Goal: Information Seeking & Learning: Learn about a topic

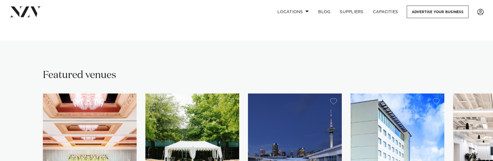
scroll to position [437, 0]
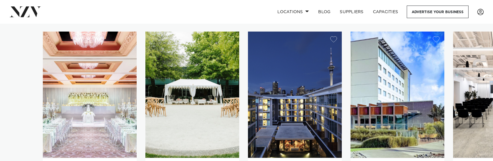
click at [99, 102] on img "1 / 15" at bounding box center [90, 94] width 94 height 126
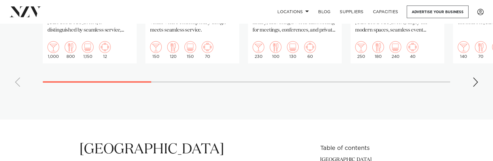
scroll to position [641, 0]
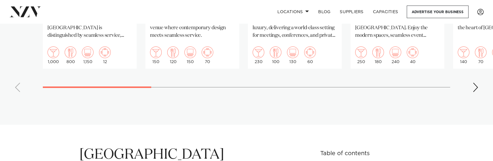
click at [478, 82] on div "Next slide" at bounding box center [476, 86] width 6 height 9
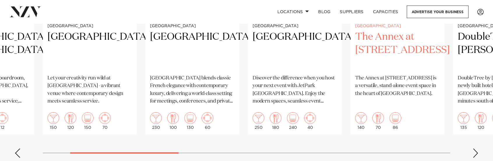
scroll to position [583, 0]
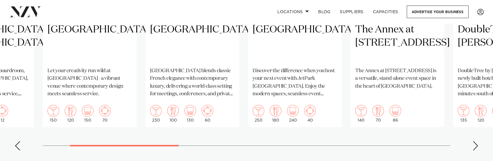
click at [478, 141] on div "Next slide" at bounding box center [476, 145] width 6 height 9
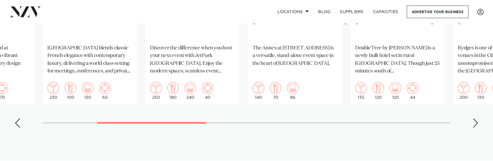
scroll to position [612, 0]
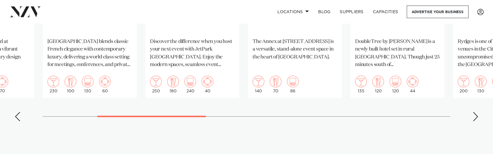
click at [478, 112] on div "Next slide" at bounding box center [476, 116] width 6 height 9
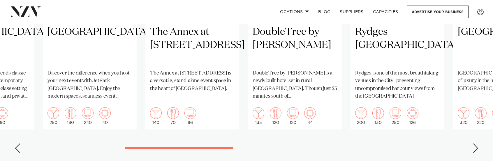
scroll to position [583, 0]
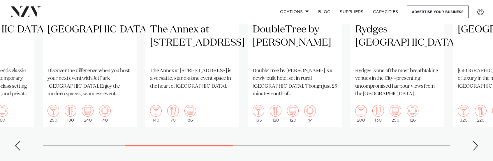
click at [475, 141] on div "Next slide" at bounding box center [476, 145] width 6 height 9
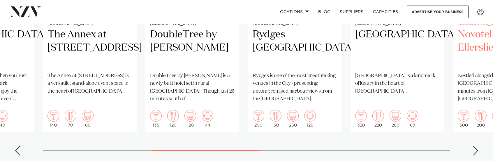
scroll to position [612, 0]
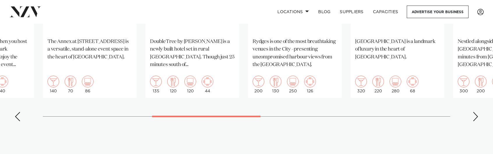
click at [477, 112] on div "Next slide" at bounding box center [476, 116] width 6 height 9
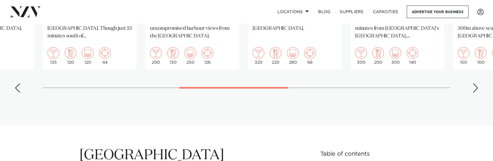
scroll to position [670, 0]
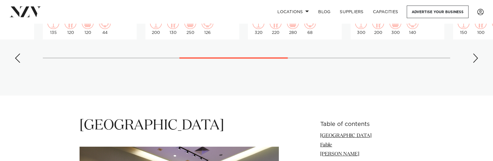
click at [476, 53] on div "Next slide" at bounding box center [476, 57] width 6 height 9
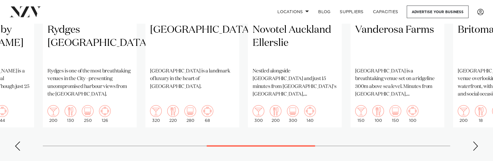
scroll to position [583, 0]
click at [474, 141] on div "Next slide" at bounding box center [476, 145] width 6 height 9
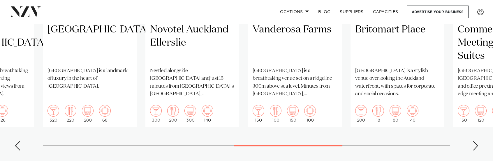
click at [478, 141] on div "Next slide" at bounding box center [476, 145] width 6 height 9
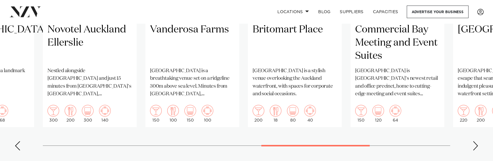
click at [473, 141] on div "Next slide" at bounding box center [476, 145] width 6 height 9
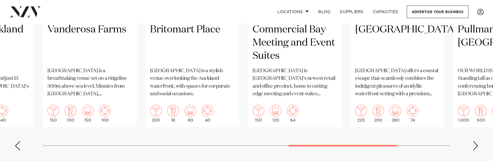
click at [476, 141] on div "Next slide" at bounding box center [476, 145] width 6 height 9
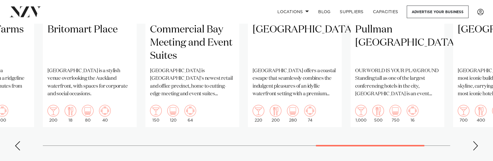
click at [472, 129] on swiper-container "Auckland Cordis, Auckland From the ballroom to the boardroom, every event at Co…" at bounding box center [246, 20] width 493 height 269
click at [474, 141] on div "Next slide" at bounding box center [476, 145] width 6 height 9
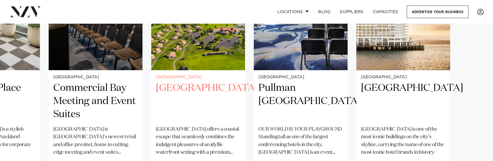
scroll to position [496, 0]
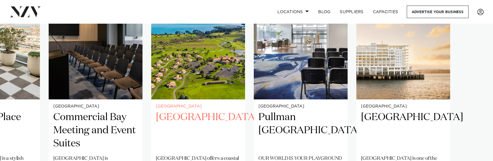
click at [195, 110] on h2 "Rydges Formosa Golf Resort" at bounding box center [198, 129] width 85 height 39
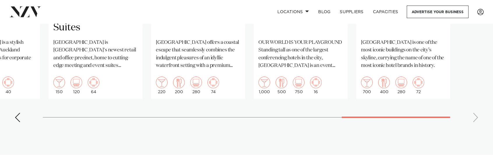
scroll to position [612, 0]
click at [15, 112] on div "Previous slide" at bounding box center [18, 116] width 6 height 9
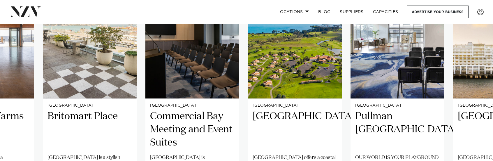
scroll to position [496, 0]
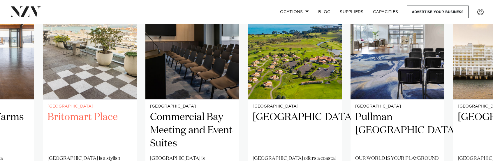
click at [79, 110] on h2 "Britomart Place" at bounding box center [90, 129] width 85 height 39
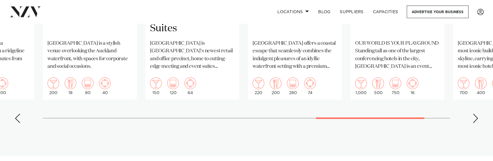
scroll to position [612, 0]
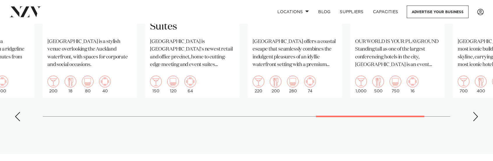
click at [18, 112] on div "Previous slide" at bounding box center [18, 116] width 6 height 9
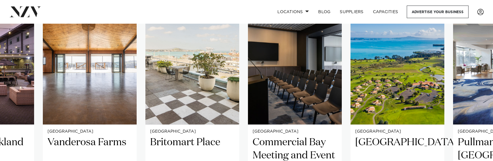
scroll to position [466, 0]
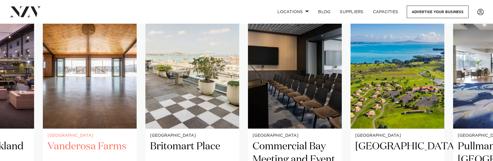
click at [81, 140] on h2 "Vanderosa Farms" at bounding box center [90, 159] width 85 height 39
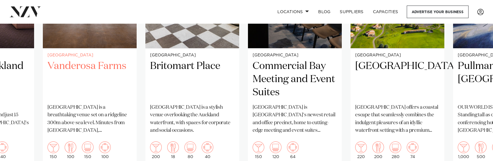
scroll to position [554, 0]
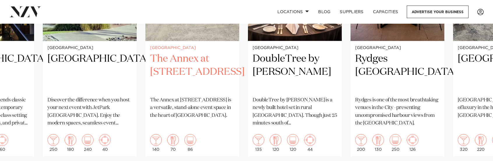
click at [190, 52] on h2 "The Annex at 10 Madden Street" at bounding box center [192, 71] width 85 height 39
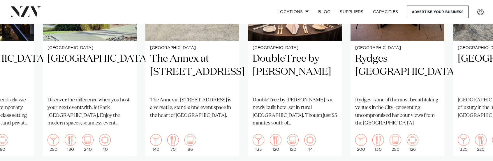
click at [13, 151] on swiper-container "Auckland Cordis, Auckland From the ballroom to the boardroom, every event at Co…" at bounding box center [246, 49] width 493 height 269
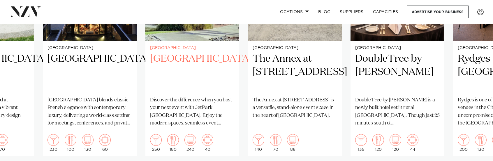
click at [197, 52] on h2 "[GEOGRAPHIC_DATA]" at bounding box center [192, 71] width 85 height 39
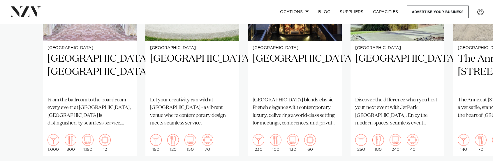
click at [17, 155] on swiper-container "Auckland Cordis, Auckland From the ballroom to the boardroom, every event at Co…" at bounding box center [246, 49] width 493 height 269
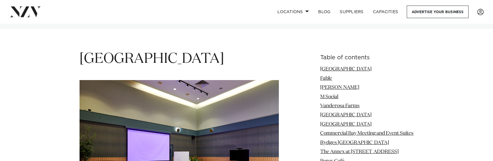
scroll to position [816, 0]
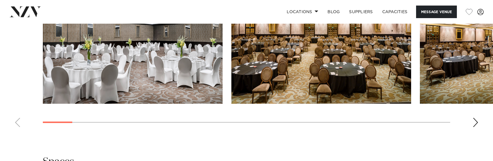
scroll to position [641, 0]
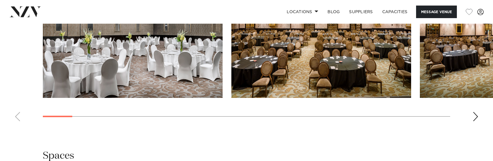
click at [474, 112] on div "Next slide" at bounding box center [476, 116] width 6 height 9
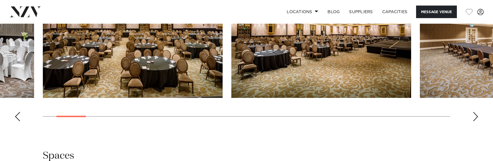
click at [477, 106] on swiper-container at bounding box center [246, 46] width 493 height 160
click at [476, 112] on div "Next slide" at bounding box center [476, 116] width 6 height 9
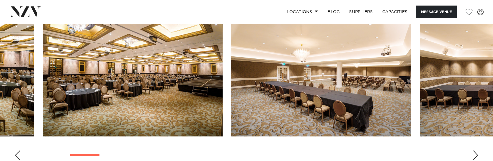
scroll to position [612, 0]
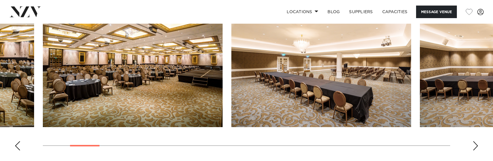
click at [477, 141] on div "Next slide" at bounding box center [476, 145] width 6 height 9
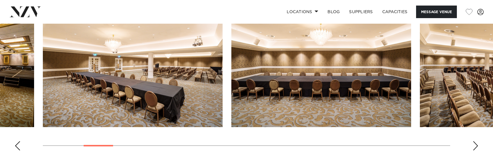
click at [477, 141] on div "Next slide" at bounding box center [476, 145] width 6 height 9
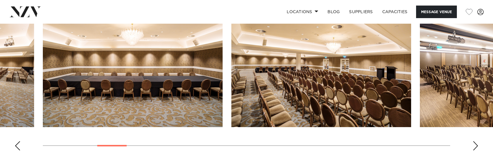
click at [477, 141] on div "Next slide" at bounding box center [476, 145] width 6 height 9
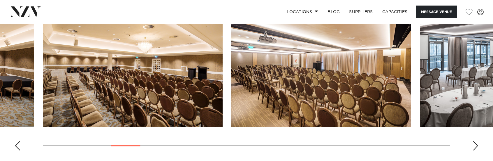
click at [477, 141] on div "Next slide" at bounding box center [476, 145] width 6 height 9
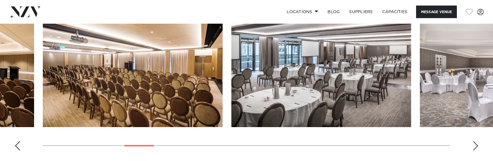
click at [477, 141] on div "Next slide" at bounding box center [476, 145] width 6 height 9
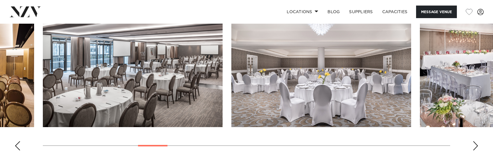
click at [477, 141] on div "Next slide" at bounding box center [476, 145] width 6 height 9
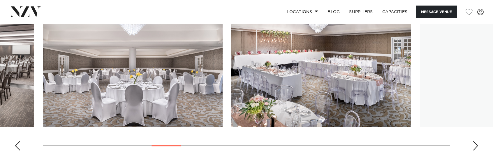
click at [477, 141] on div "Next slide" at bounding box center [476, 145] width 6 height 9
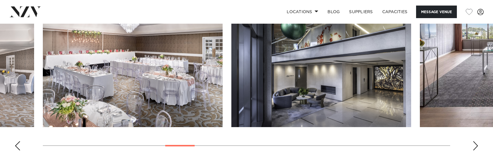
click at [477, 141] on div "Next slide" at bounding box center [476, 145] width 6 height 9
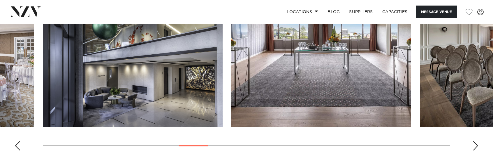
click at [477, 141] on div "Next slide" at bounding box center [476, 145] width 6 height 9
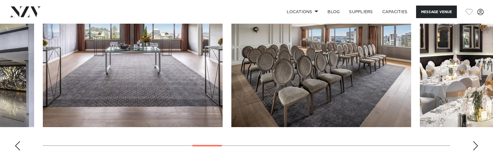
click at [475, 141] on div "Next slide" at bounding box center [476, 145] width 6 height 9
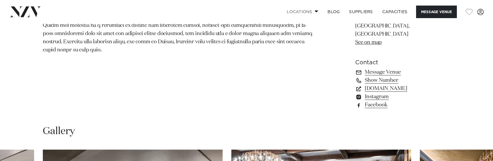
scroll to position [408, 0]
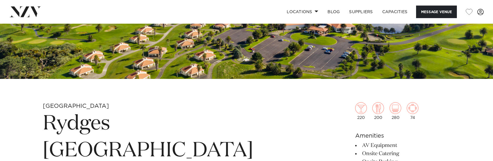
scroll to position [233, 0]
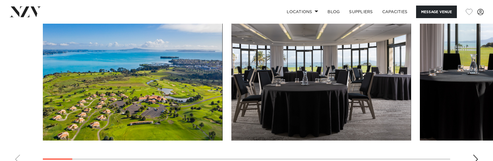
scroll to position [758, 0]
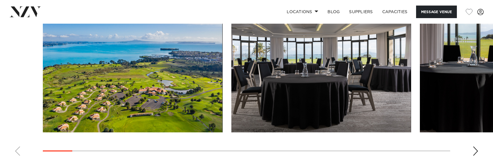
click at [475, 150] on div "Next slide" at bounding box center [476, 150] width 6 height 9
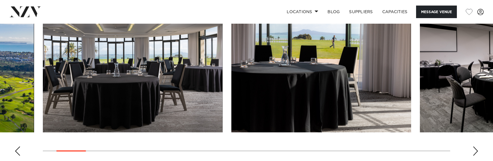
click at [475, 150] on div "Next slide" at bounding box center [476, 150] width 6 height 9
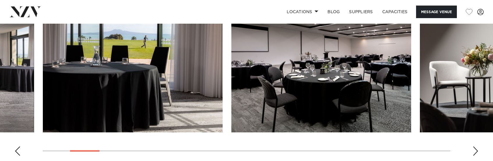
click at [475, 150] on div "Next slide" at bounding box center [476, 150] width 6 height 9
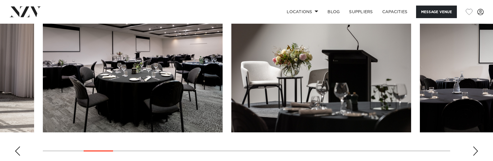
click at [475, 150] on div "Next slide" at bounding box center [476, 150] width 6 height 9
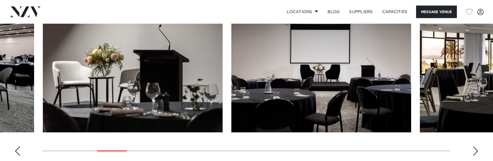
click at [475, 150] on div "Next slide" at bounding box center [476, 150] width 6 height 9
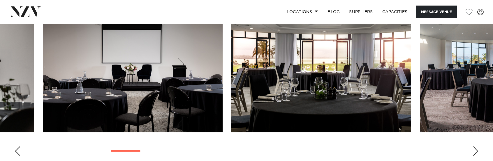
click at [475, 150] on div "Next slide" at bounding box center [476, 150] width 6 height 9
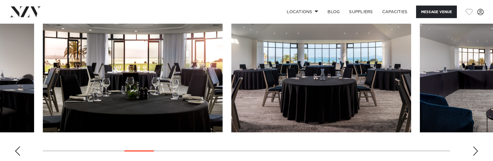
click at [475, 150] on div "Next slide" at bounding box center [476, 150] width 6 height 9
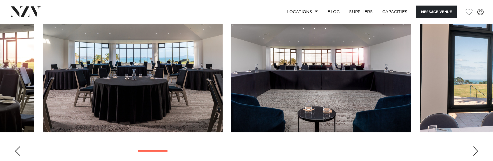
click at [475, 150] on div "Next slide" at bounding box center [476, 150] width 6 height 9
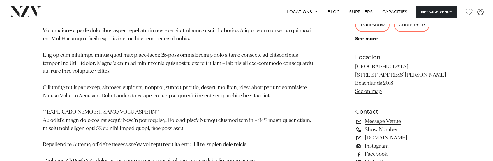
scroll to position [321, 0]
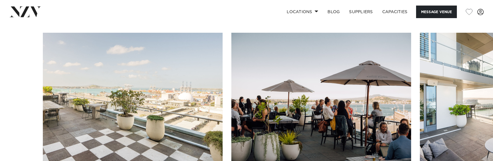
scroll to position [612, 0]
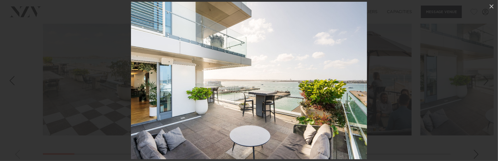
click at [486, 82] on div "Next slide" at bounding box center [486, 80] width 8 height 11
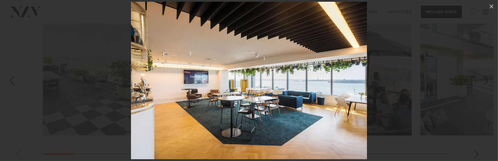
click at [414, 67] on div at bounding box center [249, 80] width 498 height 161
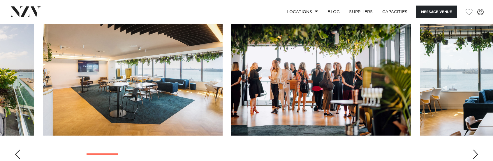
click at [175, 101] on img "4 / 28" at bounding box center [133, 69] width 180 height 132
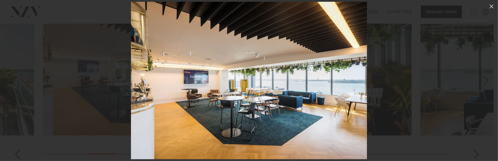
click at [353, 95] on img at bounding box center [249, 80] width 236 height 157
click at [365, 100] on img at bounding box center [249, 80] width 236 height 157
click at [404, 94] on div at bounding box center [249, 80] width 498 height 161
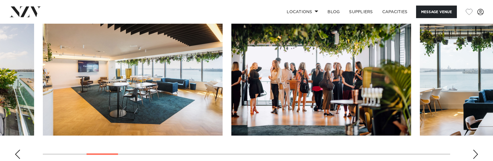
click at [475, 154] on div "Next slide" at bounding box center [476, 153] width 6 height 9
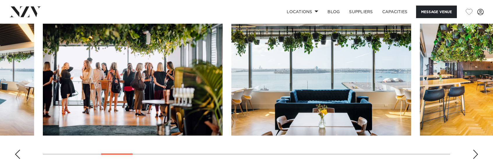
click at [475, 154] on div "Next slide" at bounding box center [476, 153] width 6 height 9
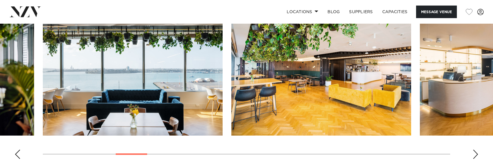
click at [475, 154] on div "Next slide" at bounding box center [476, 153] width 6 height 9
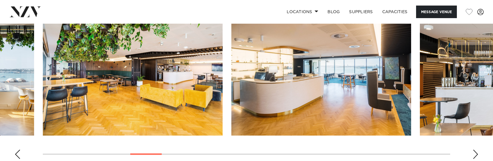
click at [475, 154] on div "Next slide" at bounding box center [476, 153] width 6 height 9
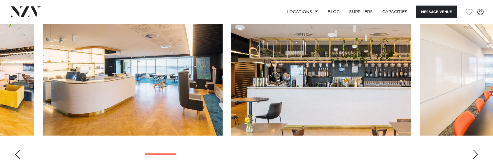
click at [475, 154] on div "Next slide" at bounding box center [476, 153] width 6 height 9
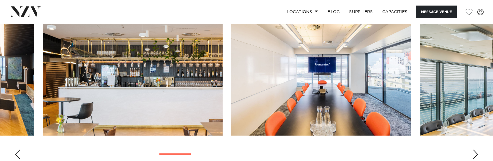
click at [475, 154] on div "Next slide" at bounding box center [476, 153] width 6 height 9
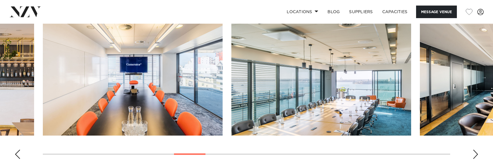
click at [475, 154] on div "Next slide" at bounding box center [476, 153] width 6 height 9
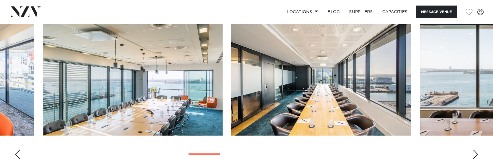
click at [475, 154] on div "Next slide" at bounding box center [476, 153] width 6 height 9
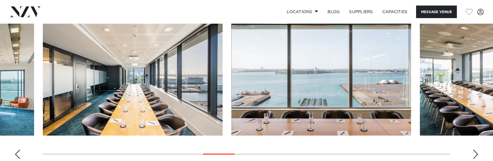
click at [475, 154] on div "Next slide" at bounding box center [476, 153] width 6 height 9
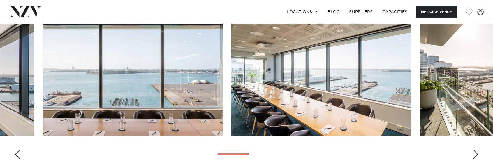
click at [475, 154] on div "Next slide" at bounding box center [476, 153] width 6 height 9
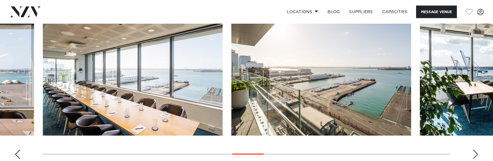
click at [475, 154] on div "Next slide" at bounding box center [476, 153] width 6 height 9
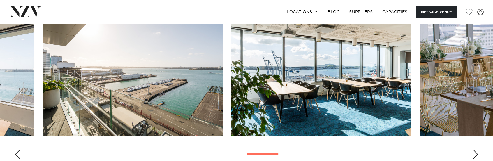
click at [475, 154] on div "Next slide" at bounding box center [476, 153] width 6 height 9
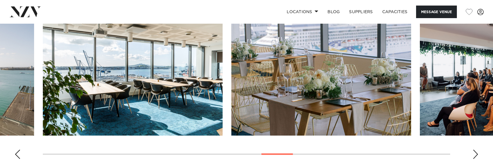
click at [475, 154] on div "Next slide" at bounding box center [476, 153] width 6 height 9
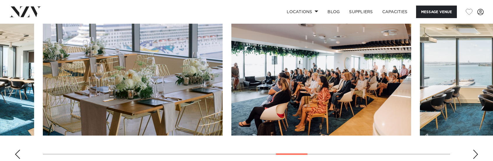
click at [475, 154] on div "Next slide" at bounding box center [476, 153] width 6 height 9
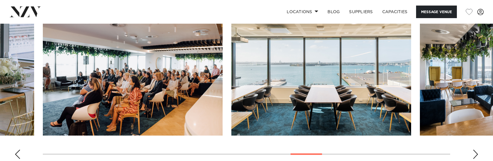
click at [475, 154] on div "Next slide" at bounding box center [476, 153] width 6 height 9
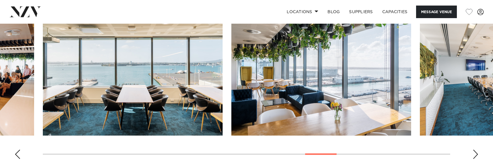
click at [475, 154] on div "Next slide" at bounding box center [476, 153] width 6 height 9
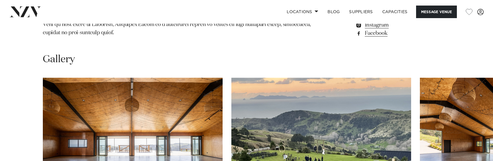
scroll to position [583, 0]
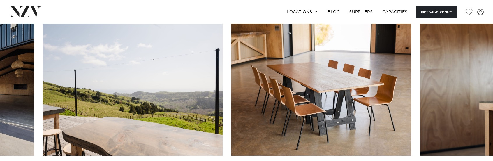
scroll to position [554, 0]
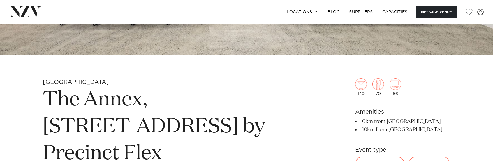
scroll to position [204, 0]
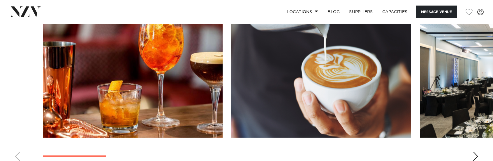
scroll to position [700, 0]
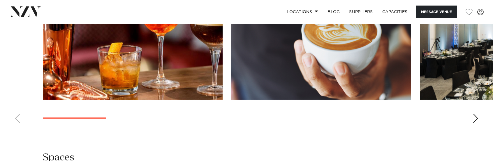
click at [479, 119] on swiper-container at bounding box center [246, 47] width 493 height 160
click at [475, 117] on div "Next slide" at bounding box center [476, 117] width 6 height 9
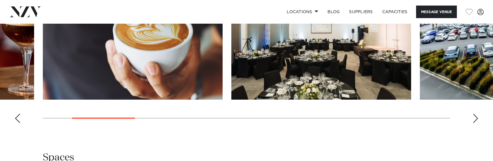
click at [476, 114] on div "Next slide" at bounding box center [476, 117] width 6 height 9
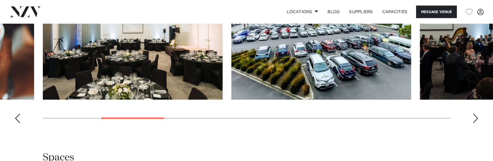
click at [476, 119] on div "Next slide" at bounding box center [476, 117] width 6 height 9
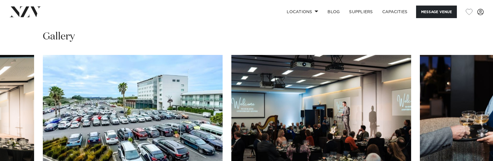
scroll to position [670, 0]
